Goal: Task Accomplishment & Management: Use online tool/utility

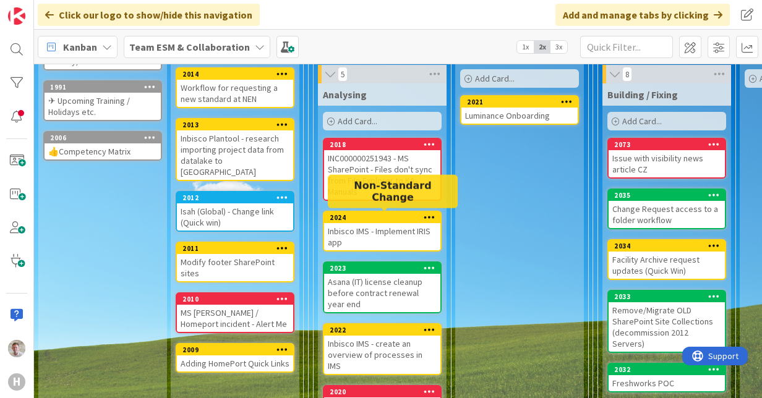
scroll to position [185, 0]
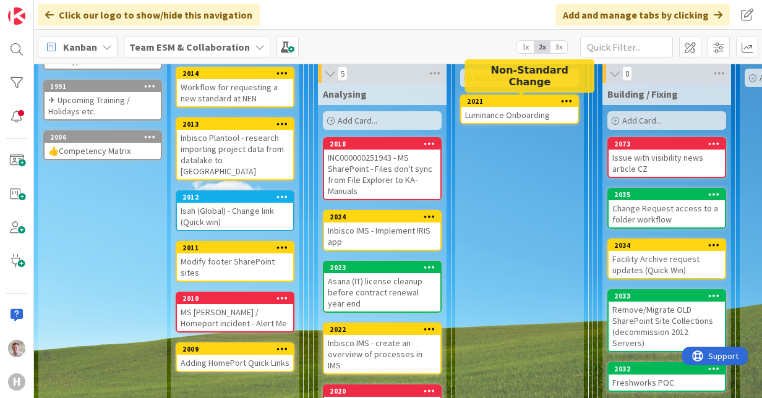
click at [510, 98] on div "2021" at bounding box center [522, 101] width 111 height 9
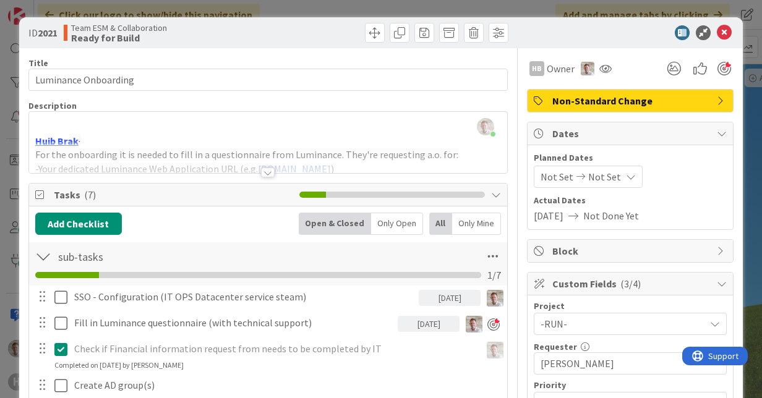
click at [560, 224] on div "Planned Dates Not Set Not Set Actual Dates [DATE] Not Done Yet" at bounding box center [629, 187] width 205 height 84
click at [562, 219] on span "[DATE]" at bounding box center [549, 215] width 30 height 15
click at [563, 215] on span "[DATE]" at bounding box center [549, 215] width 30 height 15
click at [610, 213] on span "Not Done Yet" at bounding box center [611, 215] width 56 height 15
click at [551, 176] on span "Not Set" at bounding box center [556, 176] width 33 height 15
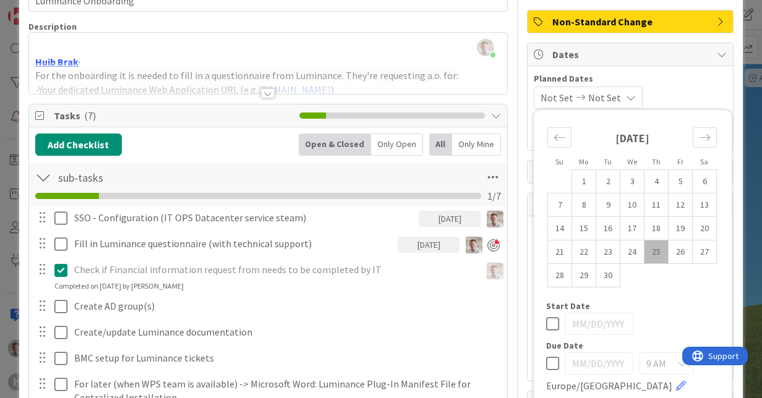
scroll to position [185, 0]
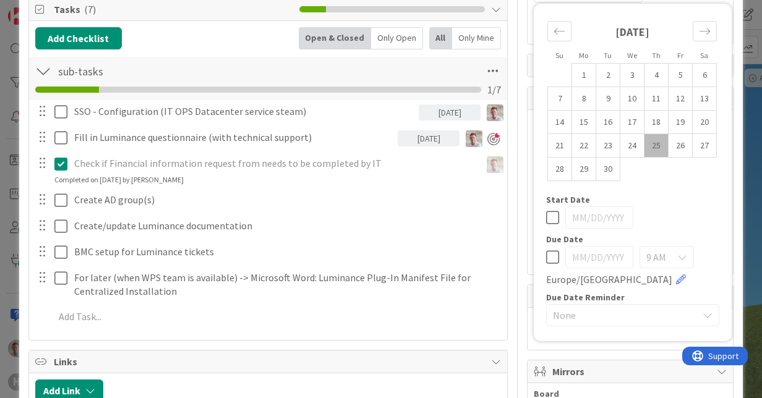
click at [550, 255] on div "9 AM Europe/[GEOGRAPHIC_DATA]" at bounding box center [632, 266] width 173 height 41
click at [548, 255] on icon at bounding box center [552, 257] width 13 height 15
type input "[DATE]"
click at [579, 256] on input "[DATE]" at bounding box center [599, 257] width 68 height 22
click at [597, 255] on input "[DATE]" at bounding box center [599, 257] width 68 height 22
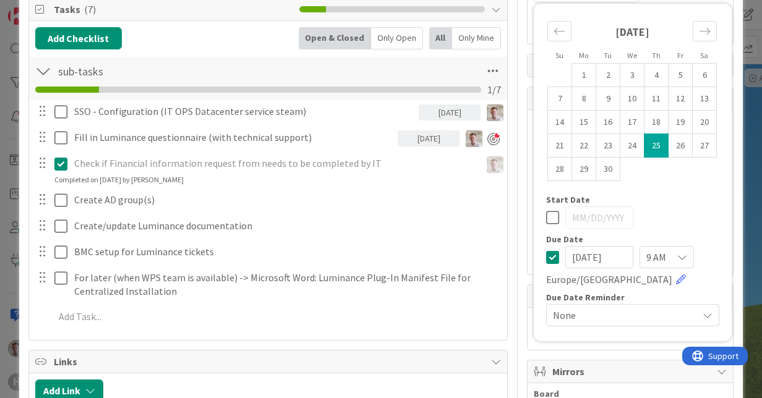
click at [578, 257] on input "[DATE]" at bounding box center [599, 257] width 68 height 22
click at [565, 257] on input "[DATE]" at bounding box center [599, 257] width 68 height 22
click at [668, 141] on td "26" at bounding box center [680, 145] width 24 height 23
type input "[DATE]"
drag, startPoint x: 532, startPoint y: 260, endPoint x: 542, endPoint y: 260, distance: 9.3
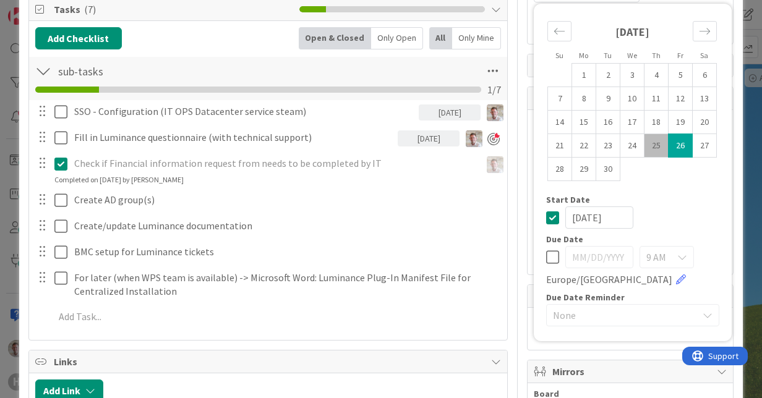
click at [540, 260] on div "Su Mo Tu We Th Fr Sa [DATE] 1 2 3 4 5 6 7 8 9 10 11 12 13 14 15 16 17 18 19 20 …" at bounding box center [632, 172] width 185 height 325
click at [546, 260] on icon at bounding box center [552, 257] width 13 height 15
type input "[DATE]"
click at [546, 221] on icon at bounding box center [552, 217] width 13 height 15
click at [668, 143] on td "26" at bounding box center [680, 145] width 24 height 23
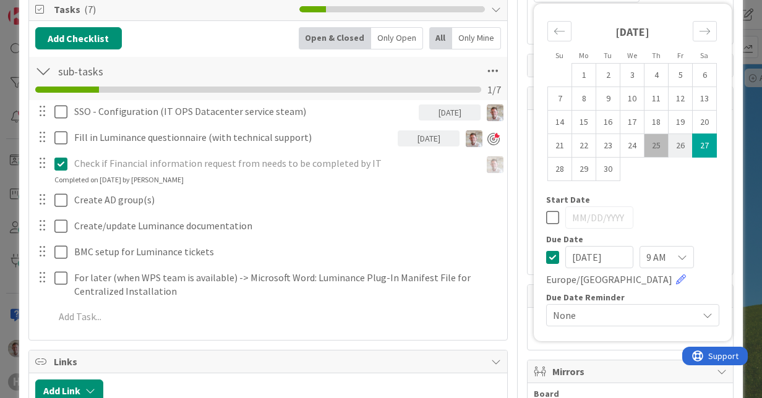
type input "[DATE]"
click at [678, 221] on div at bounding box center [632, 217] width 173 height 22
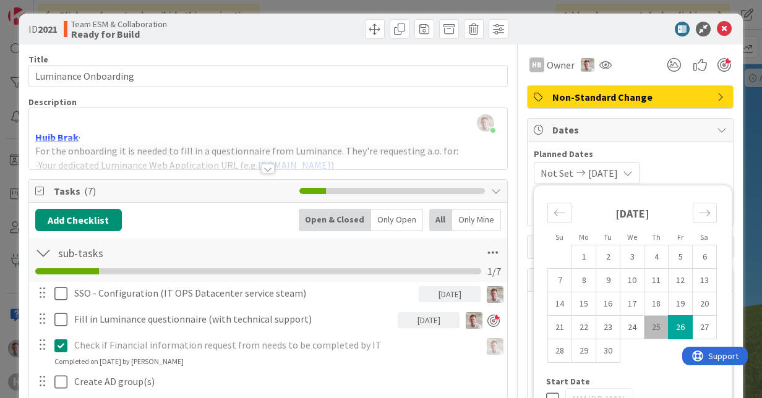
scroll to position [0, 0]
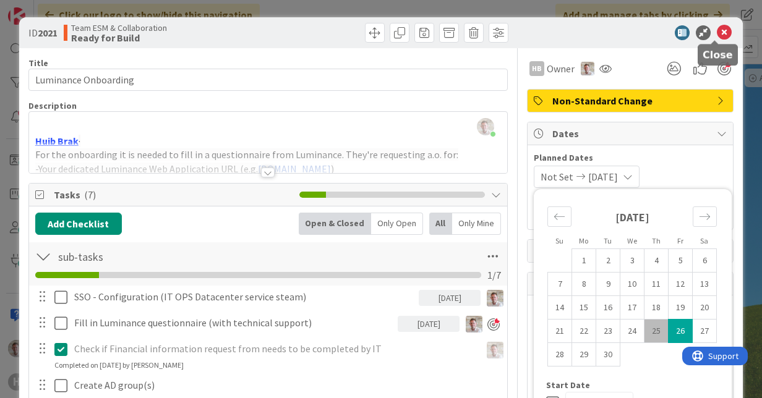
click at [718, 38] on icon at bounding box center [724, 32] width 15 height 15
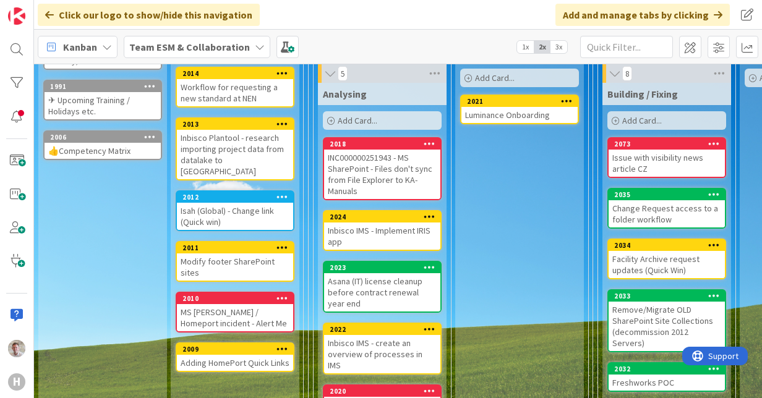
click at [561, 49] on span "3x" at bounding box center [558, 47] width 17 height 12
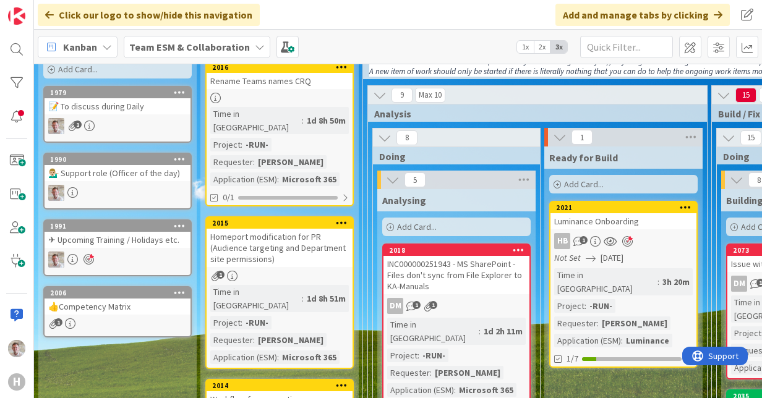
scroll to position [124, 0]
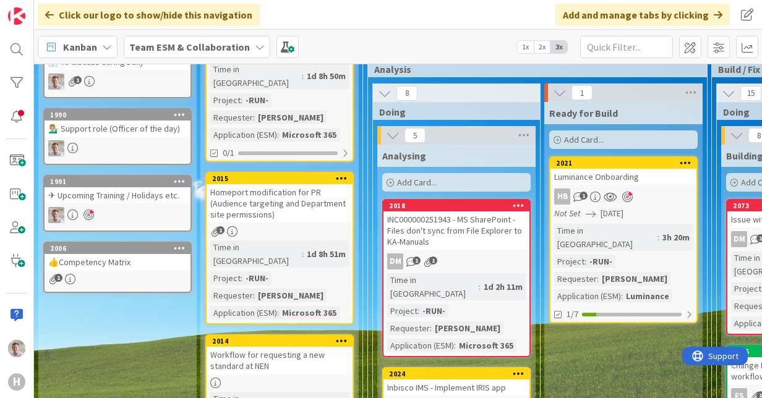
click at [605, 174] on div "Luminance Onboarding" at bounding box center [623, 177] width 146 height 16
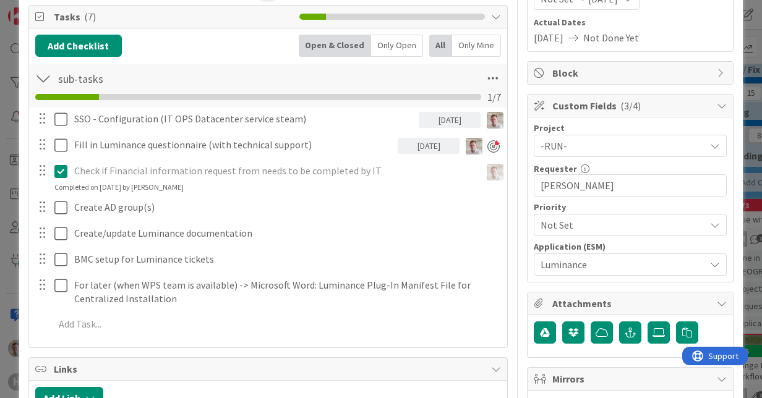
scroll to position [247, 0]
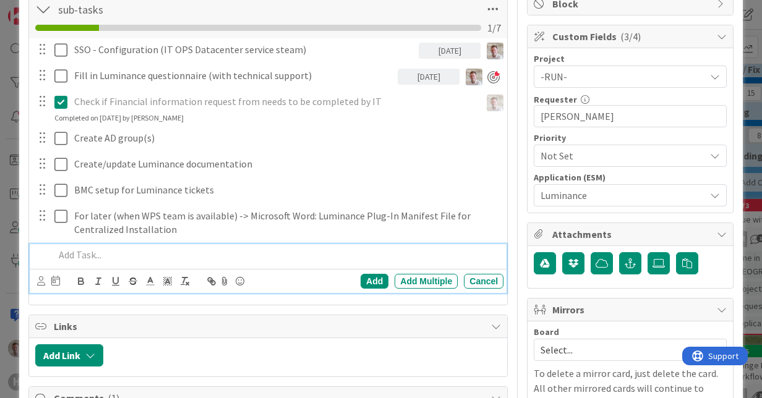
click at [90, 252] on p at bounding box center [276, 255] width 444 height 14
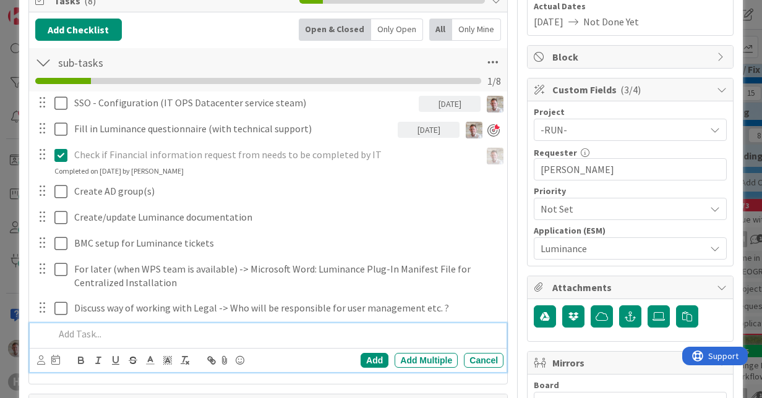
scroll to position [150, 0]
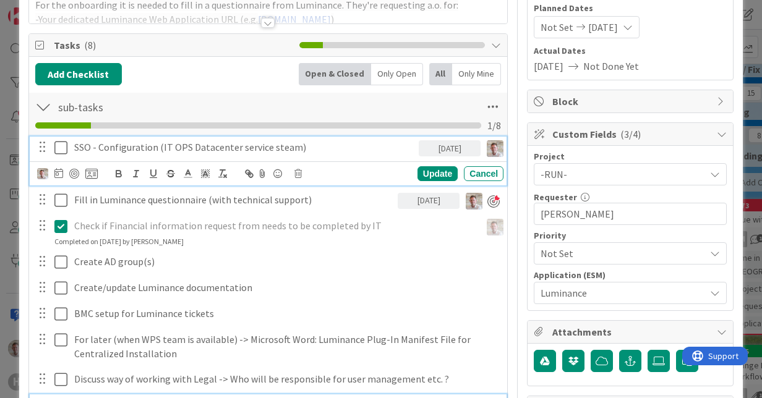
click at [58, 144] on icon at bounding box center [60, 147] width 13 height 15
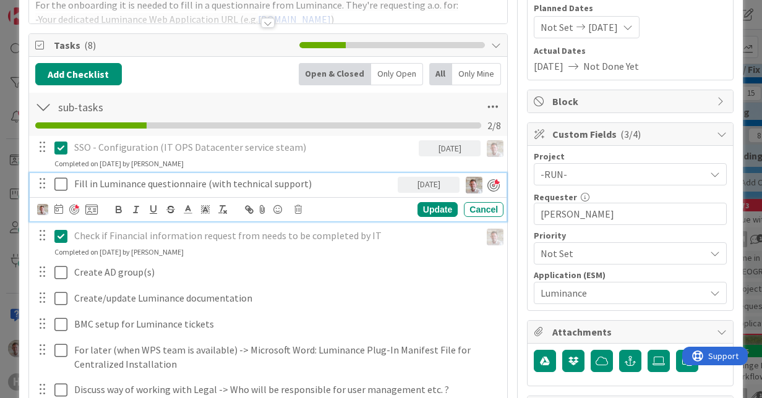
click at [58, 181] on icon at bounding box center [60, 184] width 13 height 15
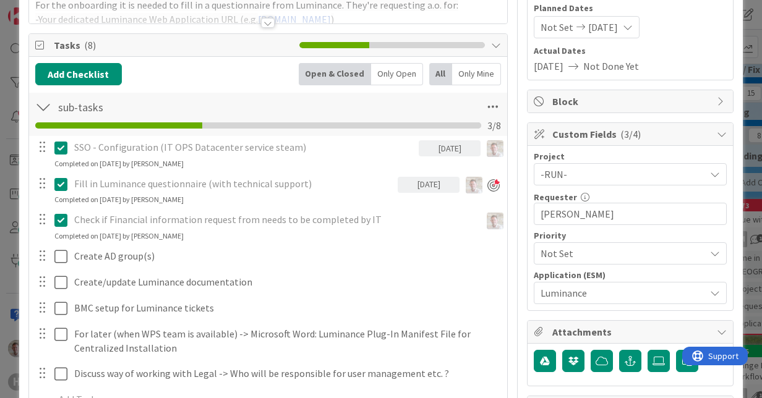
click at [61, 150] on icon at bounding box center [60, 147] width 13 height 15
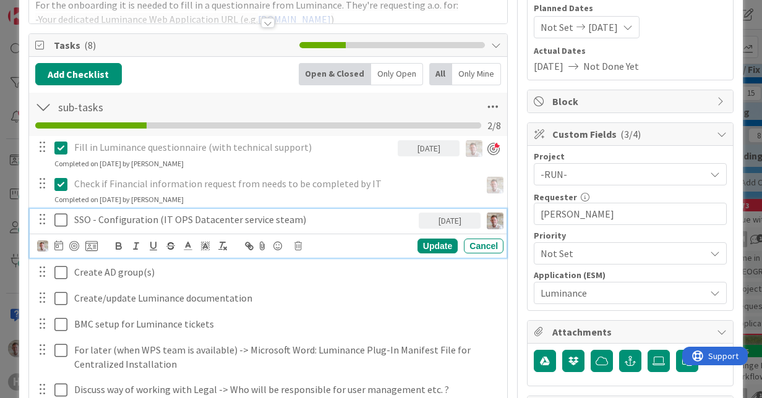
click at [155, 217] on p "SSO - Configuration (IT OPS Datacenter service steam)" at bounding box center [243, 220] width 339 height 14
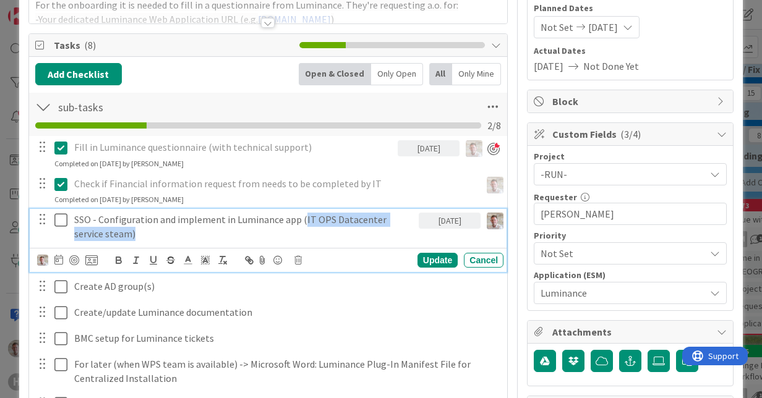
drag, startPoint x: 299, startPoint y: 219, endPoint x: 371, endPoint y: 230, distance: 72.5
click at [371, 230] on p "SSO - Configuration and implement in Luminance app (IT OPS Datacenter service s…" at bounding box center [243, 227] width 339 height 28
click at [430, 262] on div "Update" at bounding box center [437, 260] width 40 height 15
